Goal: Task Accomplishment & Management: Complete application form

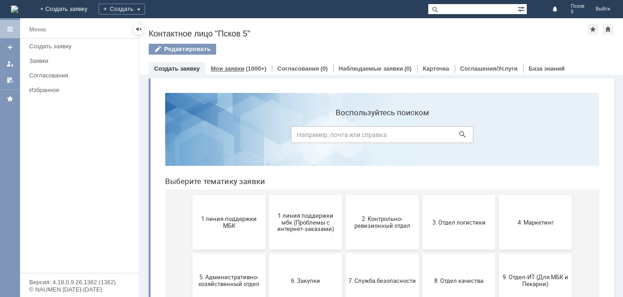
click at [236, 67] on link "Мои заявки" at bounding box center [228, 68] width 34 height 7
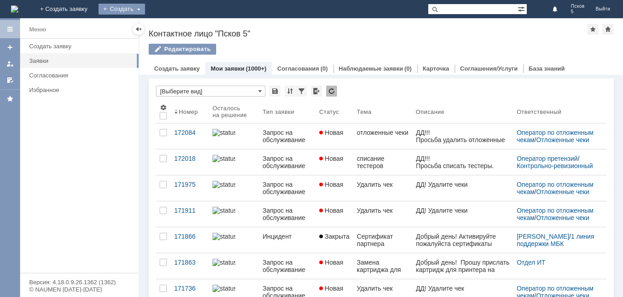
click at [145, 9] on div "Создать" at bounding box center [122, 9] width 47 height 11
click at [170, 29] on link "Заявка" at bounding box center [134, 27] width 69 height 11
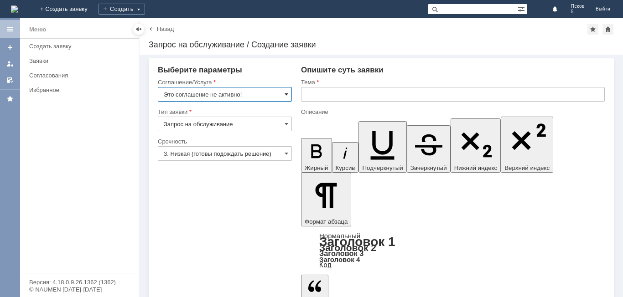
click at [288, 94] on span at bounding box center [287, 94] width 4 height 7
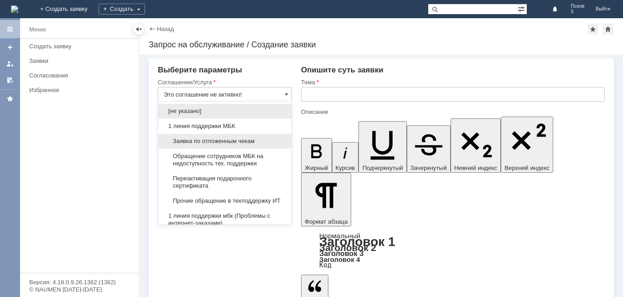
click at [242, 145] on span "Заявка по отложенным чекам" at bounding box center [225, 141] width 122 height 7
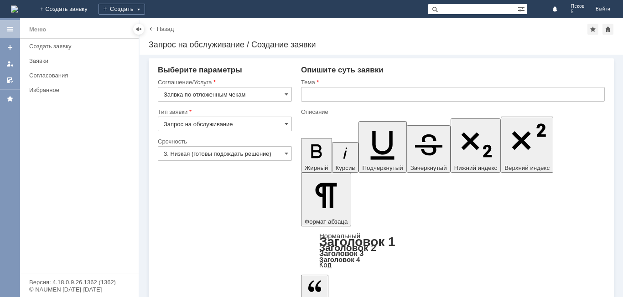
type input "Заявка по отложенным чекам"
click at [323, 95] on input "text" at bounding box center [453, 94] width 304 height 15
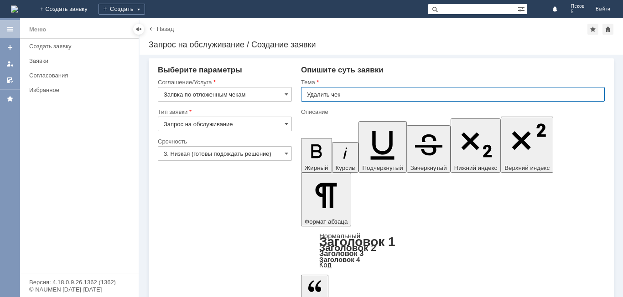
type input "Удалить чек"
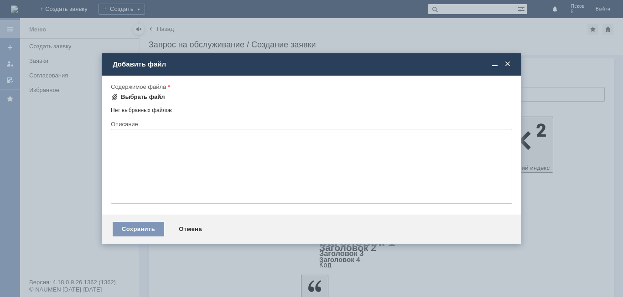
click at [146, 96] on div "Выбрать файл" at bounding box center [143, 97] width 44 height 7
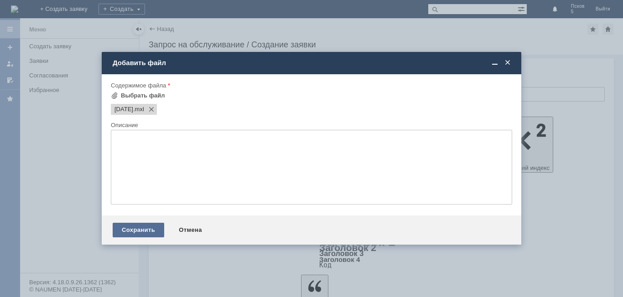
click at [155, 226] on div "Сохранить" at bounding box center [139, 230] width 52 height 15
